Goal: Obtain resource: Obtain resource

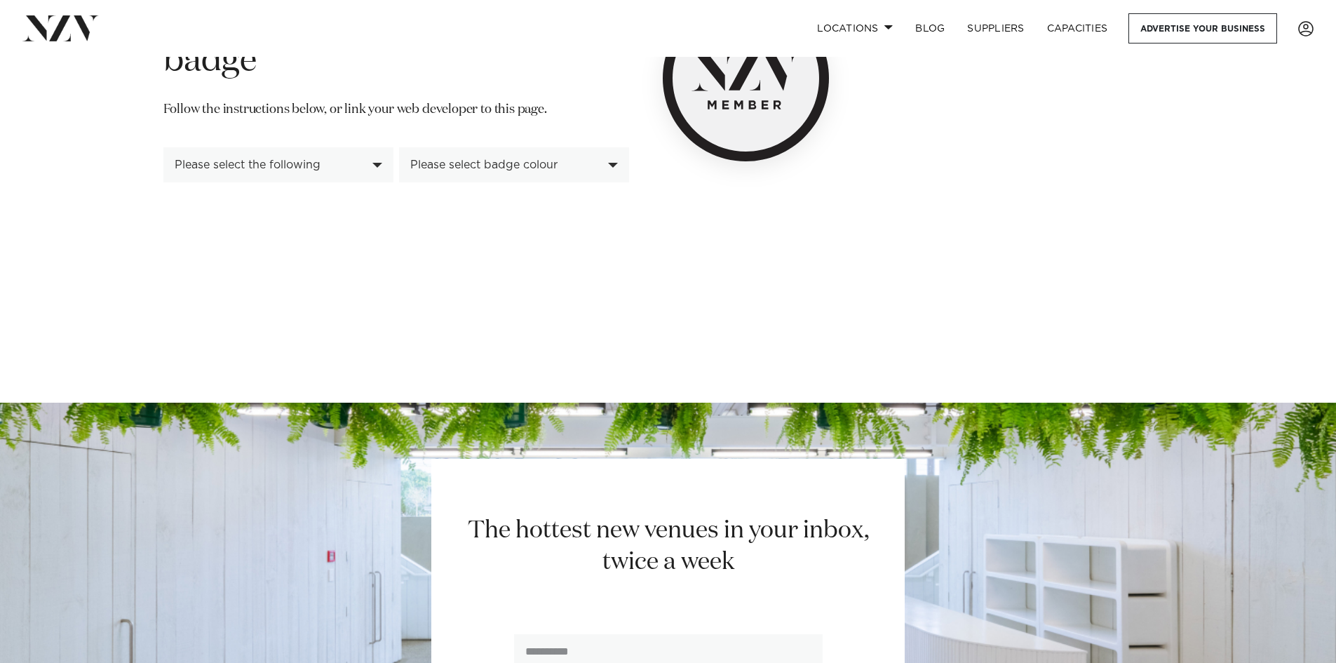
scroll to position [351, 0]
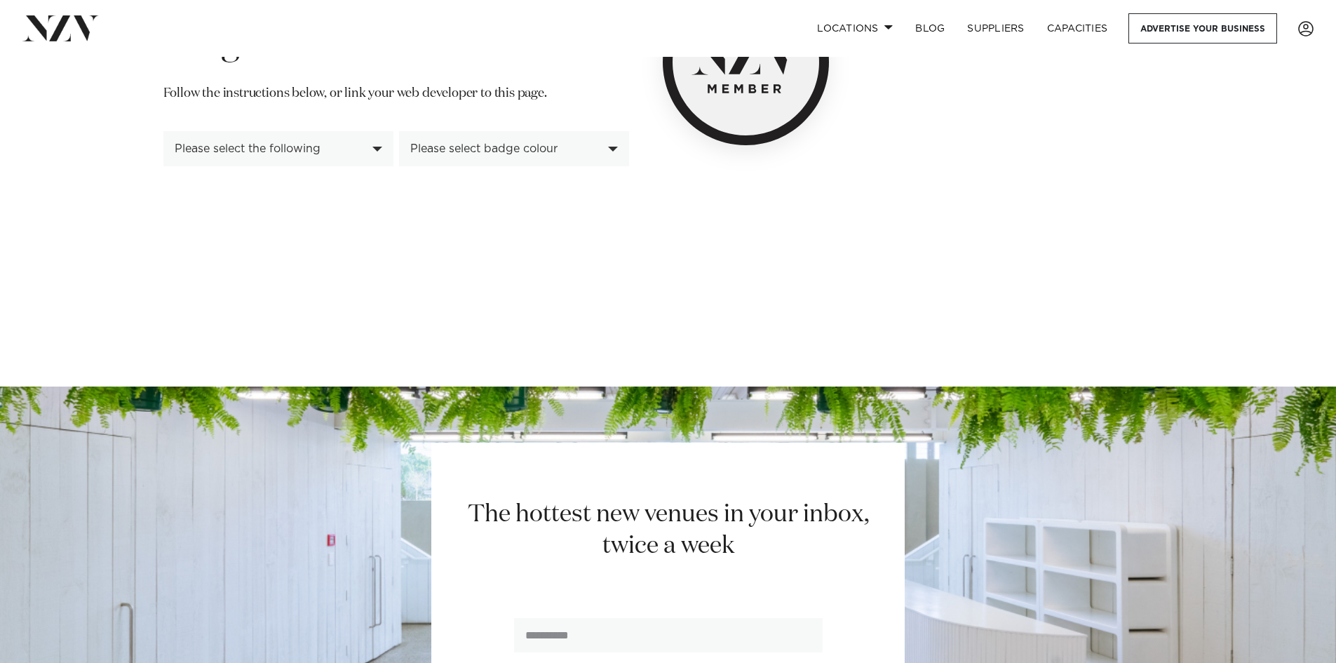
click at [342, 151] on div "Please select the following" at bounding box center [271, 148] width 192 height 13
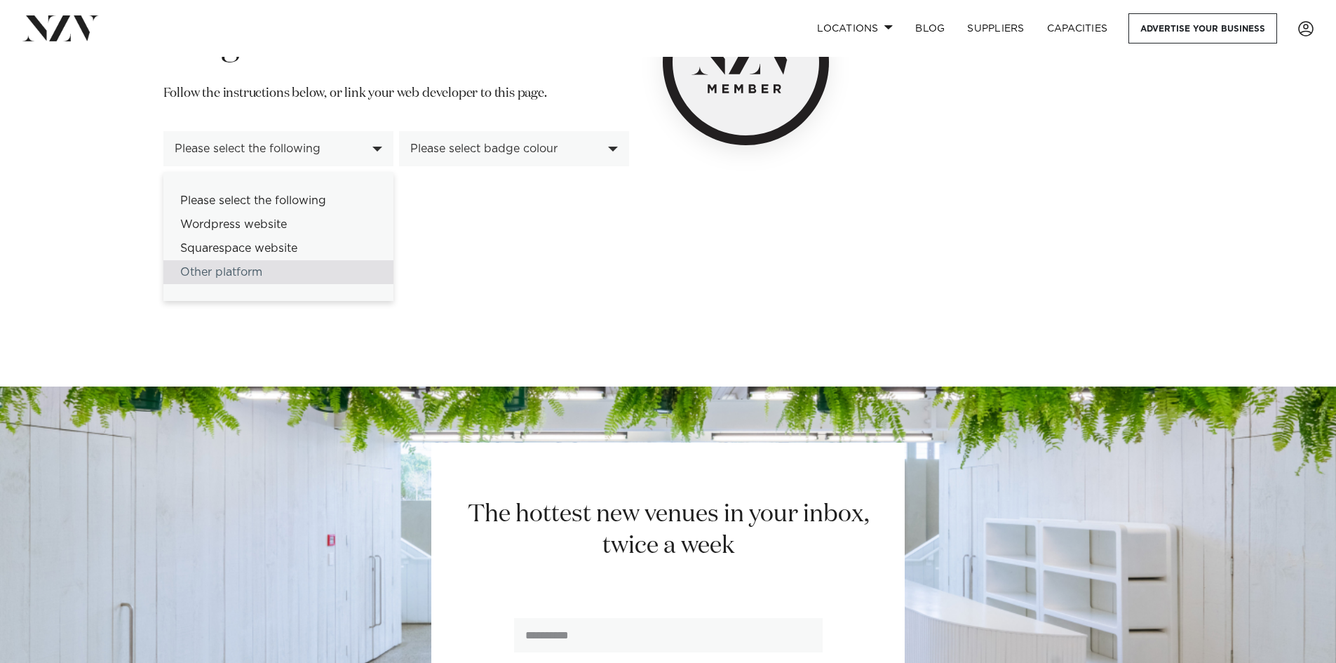
click at [298, 262] on div "Other platform" at bounding box center [278, 272] width 230 height 24
select select "******"
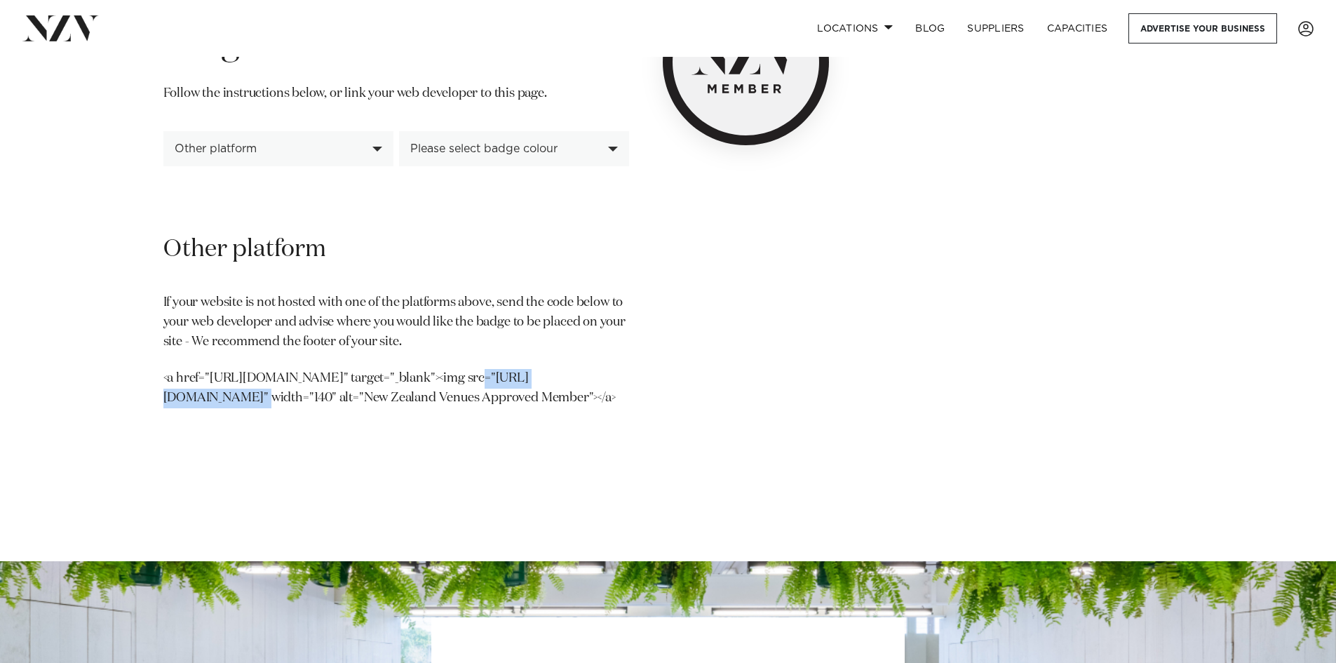
drag, startPoint x: 161, startPoint y: 371, endPoint x: 428, endPoint y: 379, distance: 266.6
click at [428, 379] on div "NZV Members Badge Event Planners, PCOs and corporate clients need assurance tha…" at bounding box center [496, 103] width 688 height 677
copy p "<a href="[URL][DOMAIN_NAME]" target="_blank">"
drag, startPoint x: 233, startPoint y: 351, endPoint x: 209, endPoint y: 386, distance: 42.4
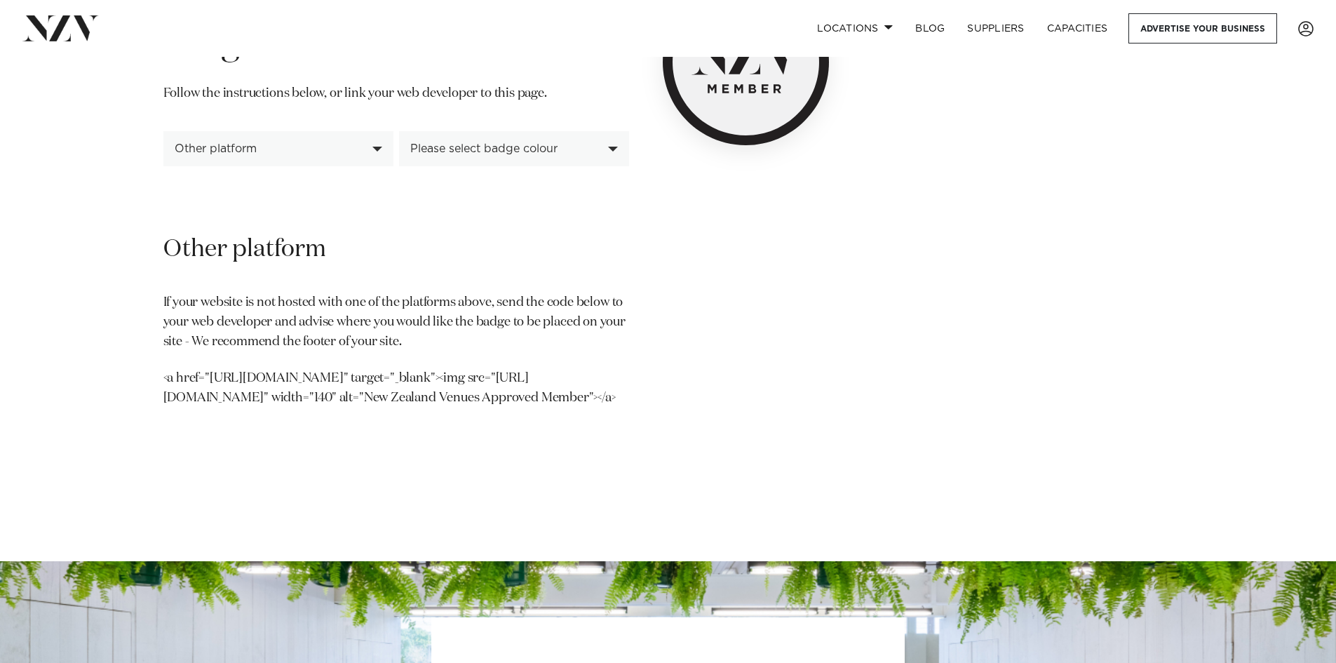
click at [232, 351] on p "If your website is not hosted with one of the platforms above, send the code be…" at bounding box center [396, 322] width 466 height 59
drag, startPoint x: 210, startPoint y: 372, endPoint x: 332, endPoint y: 368, distance: 121.4
click at [332, 368] on div "Other platform If your website is not hosted with one of the platforms above, s…" at bounding box center [396, 320] width 466 height 174
copy p "[URL][DOMAIN_NAME]"
